Goal: Transaction & Acquisition: Purchase product/service

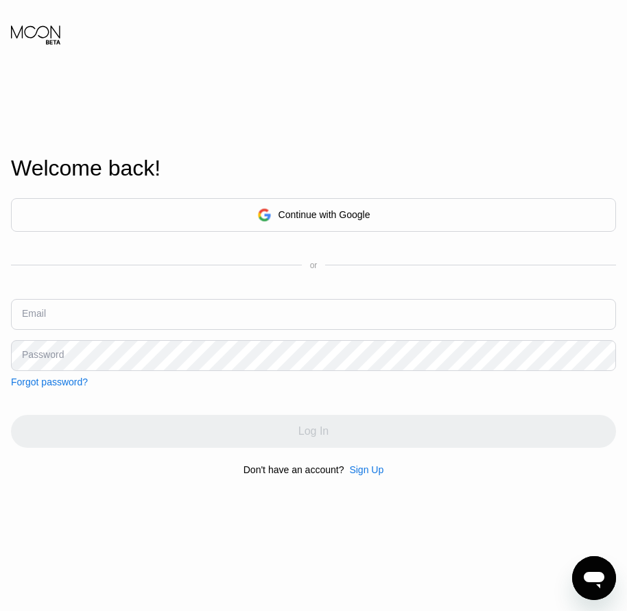
click at [358, 475] on div "Sign Up" at bounding box center [366, 469] width 34 height 11
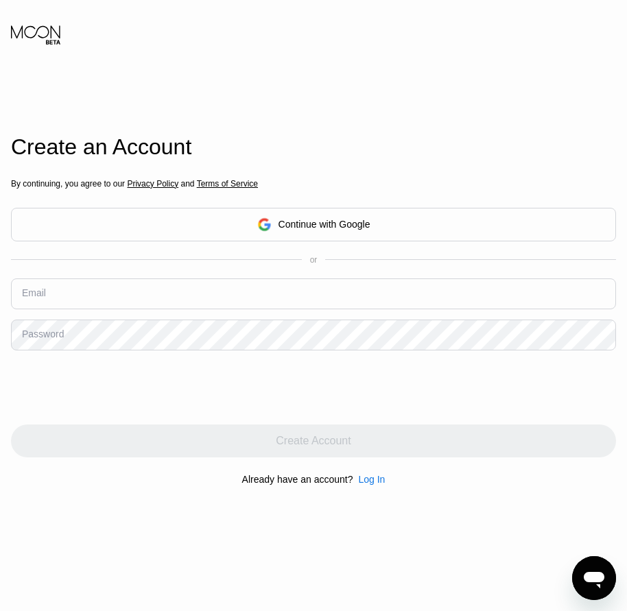
click at [88, 294] on input "text" at bounding box center [313, 293] width 605 height 31
paste input "[EMAIL_ADDRESS][DOMAIN_NAME]"
type input "[EMAIL_ADDRESS][DOMAIN_NAME]"
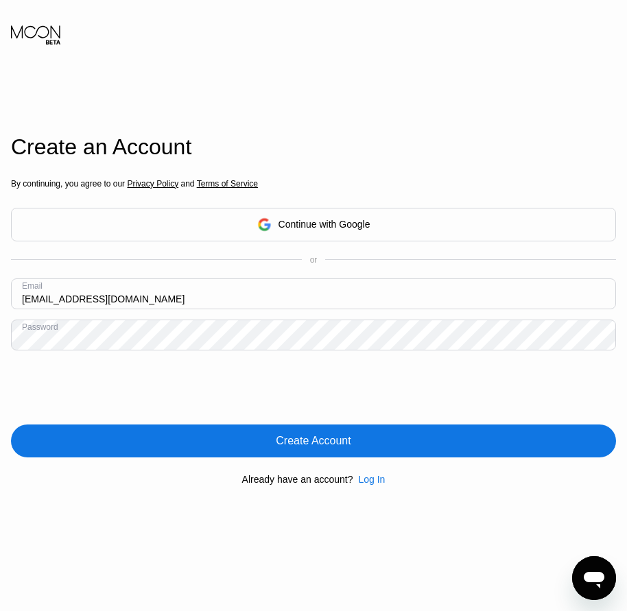
click at [309, 438] on div "Create Account" at bounding box center [313, 441] width 75 height 14
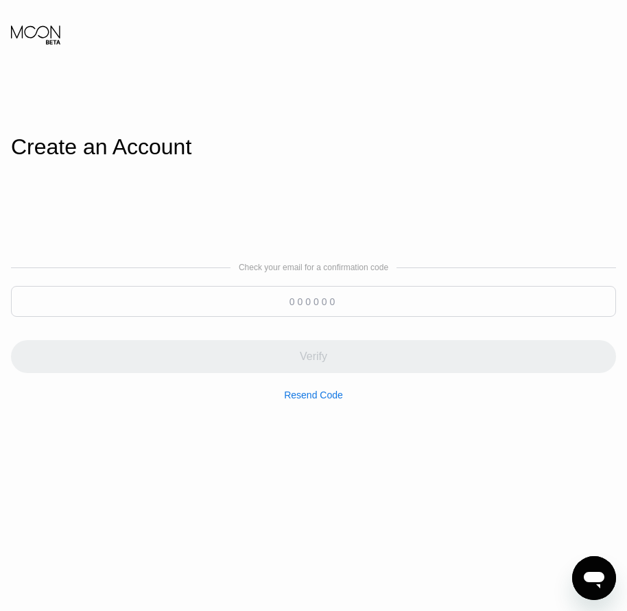
paste input "864092"
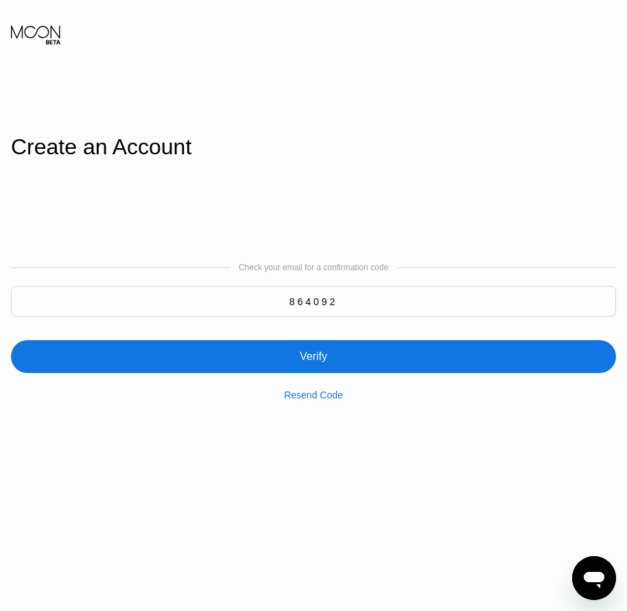
type input "864092"
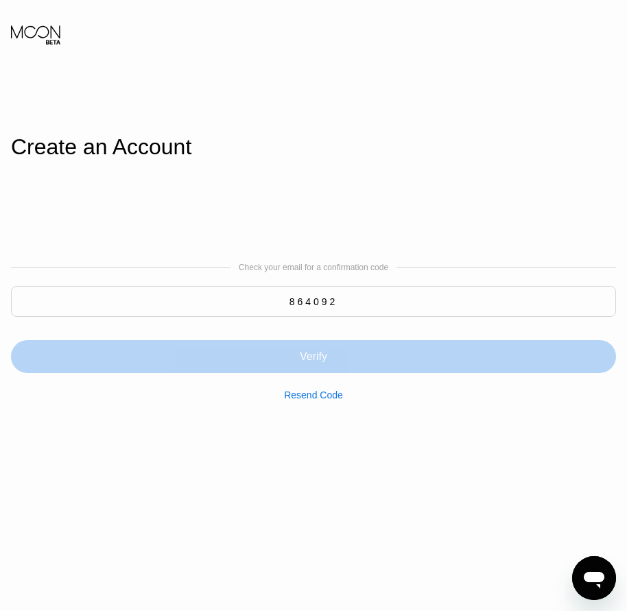
click at [317, 363] on div "Verify" at bounding box center [313, 357] width 27 height 14
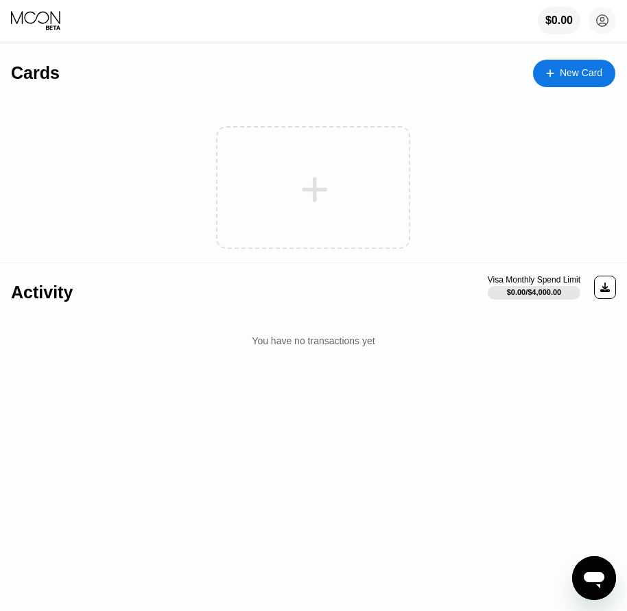
click at [552, 74] on icon at bounding box center [550, 74] width 8 height 10
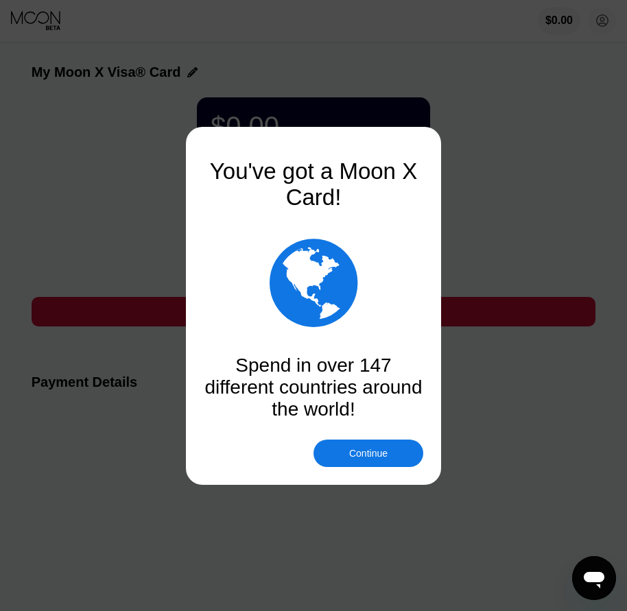
click at [359, 463] on div "Continue" at bounding box center [368, 453] width 110 height 27
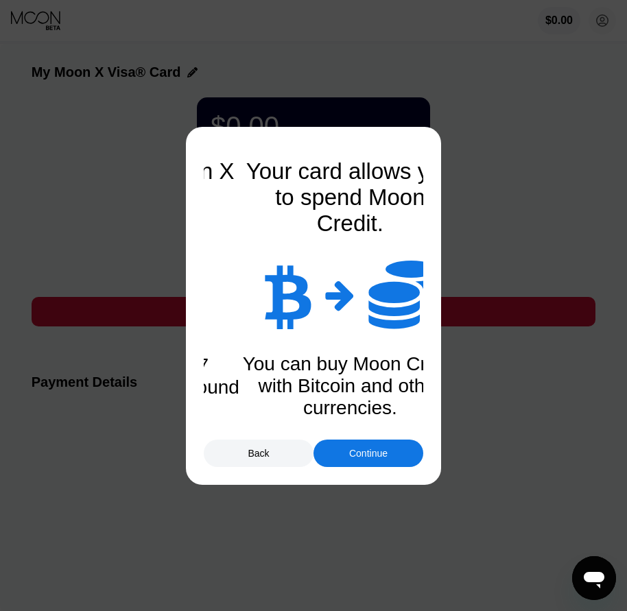
click at [357, 462] on div "Continue" at bounding box center [368, 453] width 110 height 27
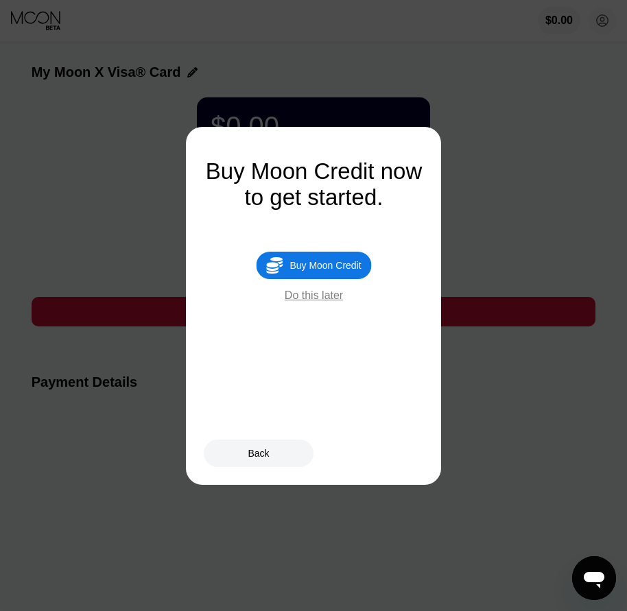
click at [303, 267] on div "Buy Moon Credit" at bounding box center [324, 265] width 71 height 11
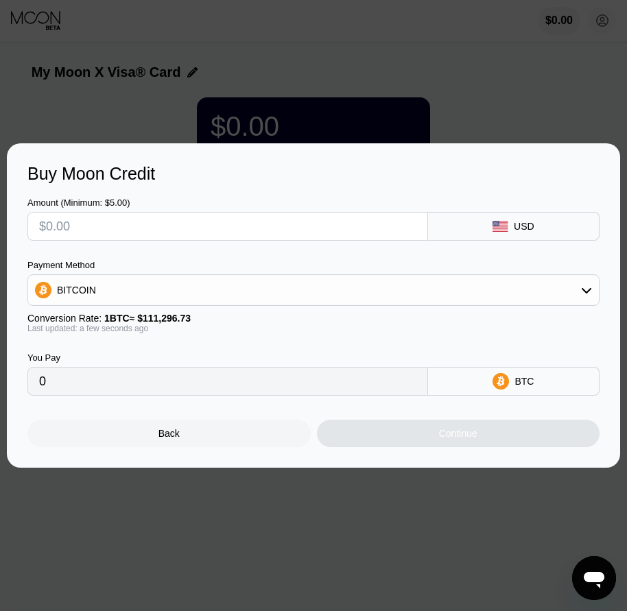
click at [183, 439] on div "Back" at bounding box center [168, 433] width 283 height 27
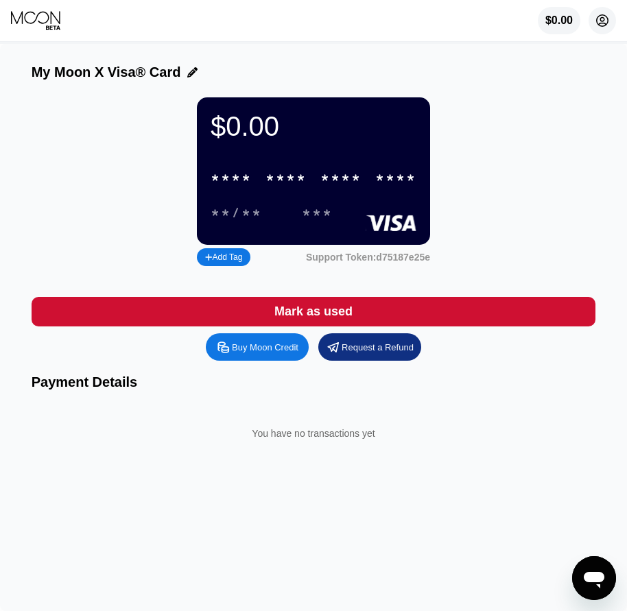
click at [602, 10] on circle at bounding box center [601, 20] width 27 height 27
